Goal: Transaction & Acquisition: Obtain resource

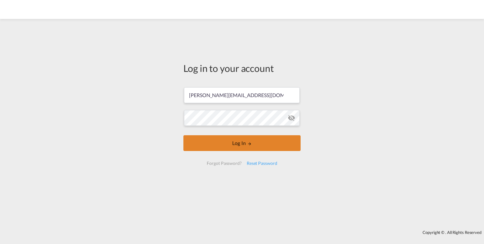
click at [261, 137] on button "Log In" at bounding box center [241, 143] width 117 height 16
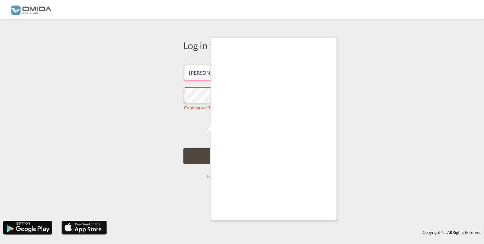
click at [207, 152] on div at bounding box center [242, 122] width 484 height 244
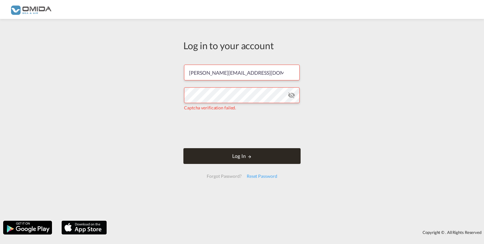
click at [258, 158] on button "Log In" at bounding box center [241, 156] width 117 height 16
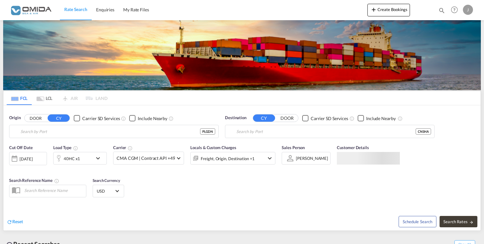
type input "Gdansk, PLGDN"
type input "[GEOGRAPHIC_DATA], [GEOGRAPHIC_DATA]"
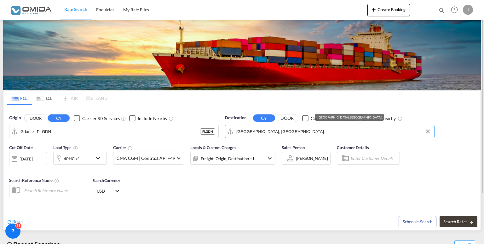
click at [272, 135] on input "[GEOGRAPHIC_DATA], [GEOGRAPHIC_DATA]" at bounding box center [333, 131] width 195 height 9
click at [141, 130] on input "Gdansk, PLGDN" at bounding box center [117, 131] width 195 height 9
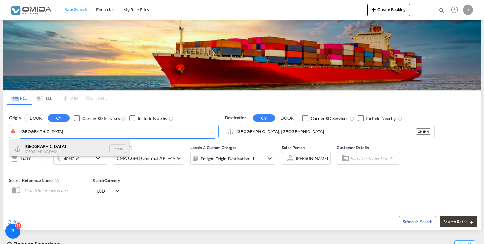
click at [85, 149] on div "Yokohama [GEOGRAPHIC_DATA] JPYOK" at bounding box center [69, 148] width 120 height 19
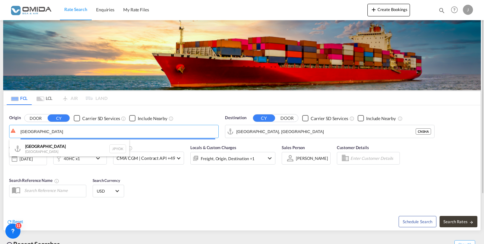
type input "[GEOGRAPHIC_DATA], JPYOK"
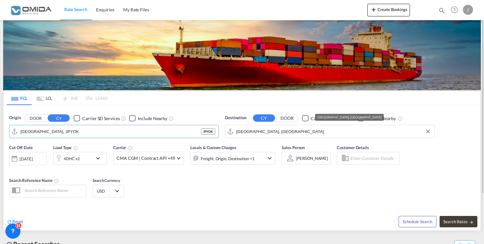
click at [280, 126] on md-input-container "[GEOGRAPHIC_DATA], [GEOGRAPHIC_DATA]" at bounding box center [329, 131] width 209 height 13
click at [282, 134] on input "[GEOGRAPHIC_DATA], [GEOGRAPHIC_DATA]" at bounding box center [333, 131] width 195 height 9
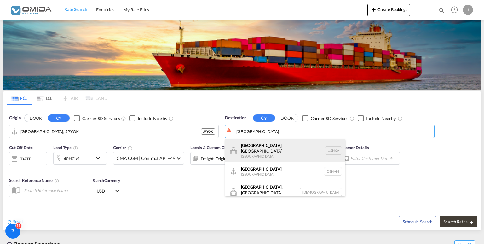
click at [264, 149] on div "[GEOGRAPHIC_DATA] , [GEOGRAPHIC_DATA] [GEOGRAPHIC_DATA] USHXV" at bounding box center [285, 150] width 120 height 23
type input "[GEOGRAPHIC_DATA], [GEOGRAPHIC_DATA], USHXV"
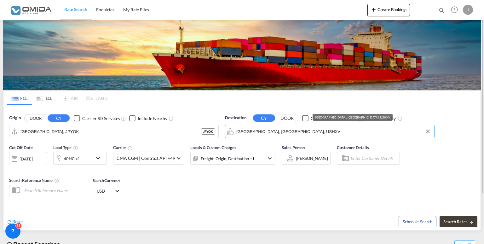
click at [301, 132] on input "[GEOGRAPHIC_DATA], [GEOGRAPHIC_DATA], USHXV" at bounding box center [333, 131] width 195 height 9
click at [236, 127] on input "[GEOGRAPHIC_DATA], [GEOGRAPHIC_DATA], USHXV" at bounding box center [333, 131] width 195 height 9
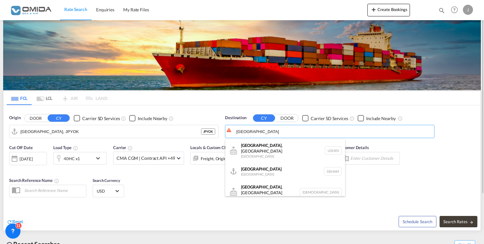
drag, startPoint x: 267, startPoint y: 165, endPoint x: 224, endPoint y: 167, distance: 43.8
click at [268, 165] on div "Hamburg [GEOGRAPHIC_DATA] [GEOGRAPHIC_DATA]" at bounding box center [285, 171] width 120 height 19
type input "[GEOGRAPHIC_DATA], [GEOGRAPHIC_DATA]"
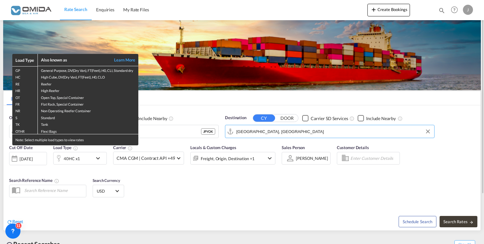
click at [145, 191] on div "Load Type Also known as Learn More GP General Purpose, DV(Dry Van), FT(Feet), H…" at bounding box center [242, 122] width 484 height 244
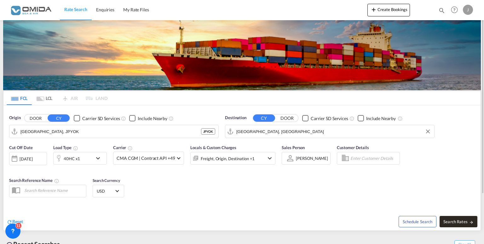
click at [452, 221] on span "Search Rates" at bounding box center [458, 221] width 30 height 5
type input "JPYOK to DEHAM / [DATE]"
